Goal: Task Accomplishment & Management: Complete application form

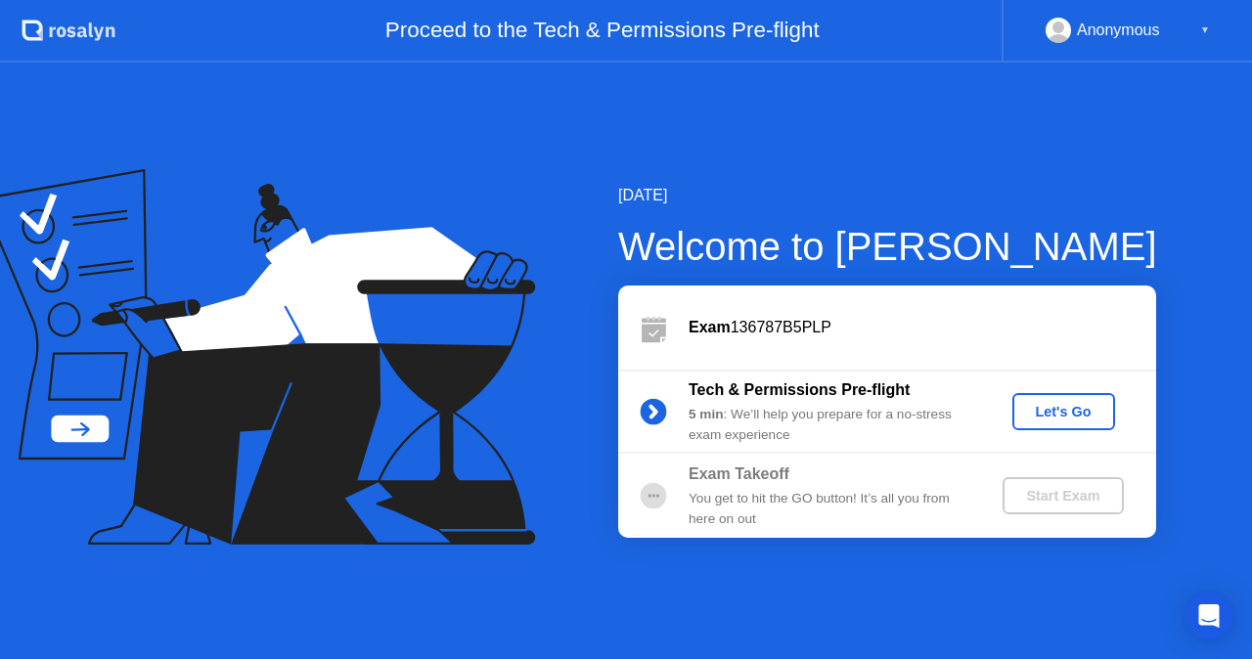
click at [1068, 414] on div "Let's Go" at bounding box center [1063, 412] width 87 height 16
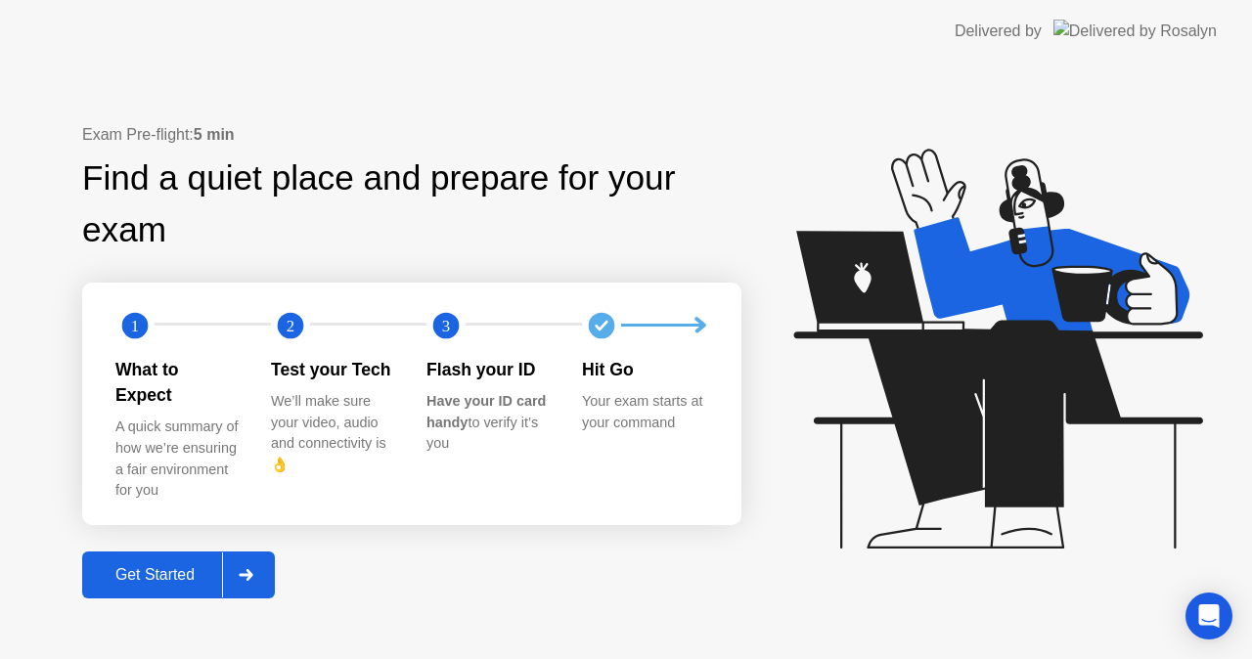
click at [151, 566] on div "Get Started" at bounding box center [155, 575] width 134 height 18
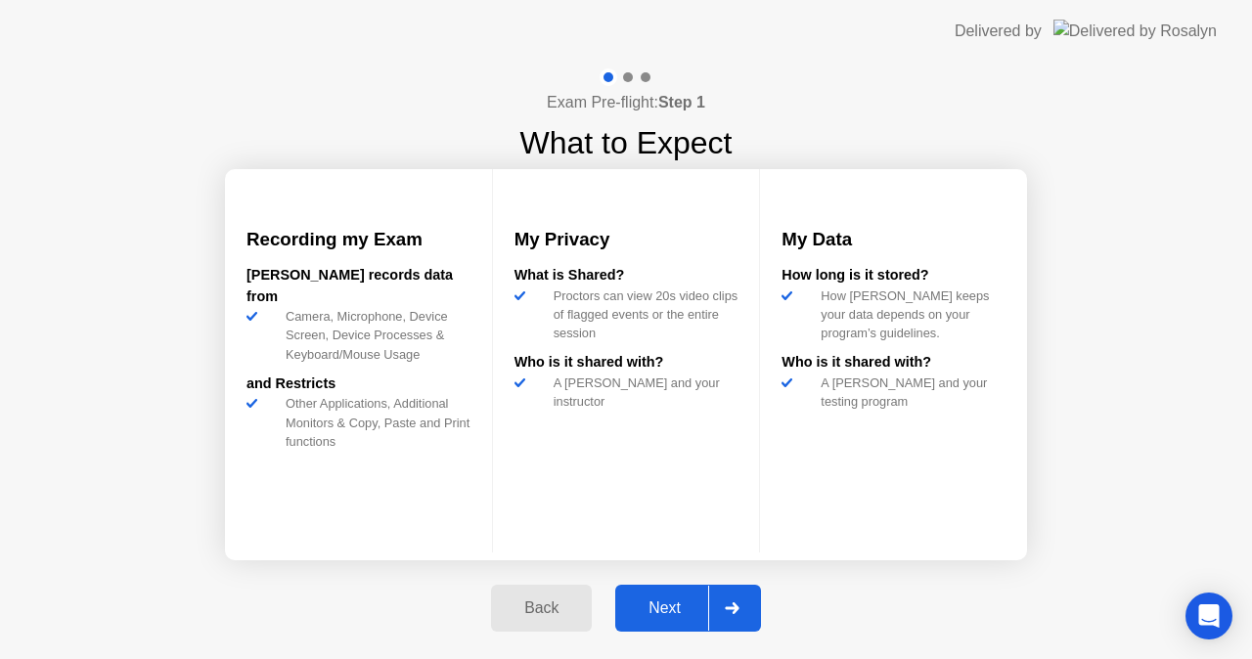
click at [638, 604] on div "Next" at bounding box center [664, 609] width 87 height 18
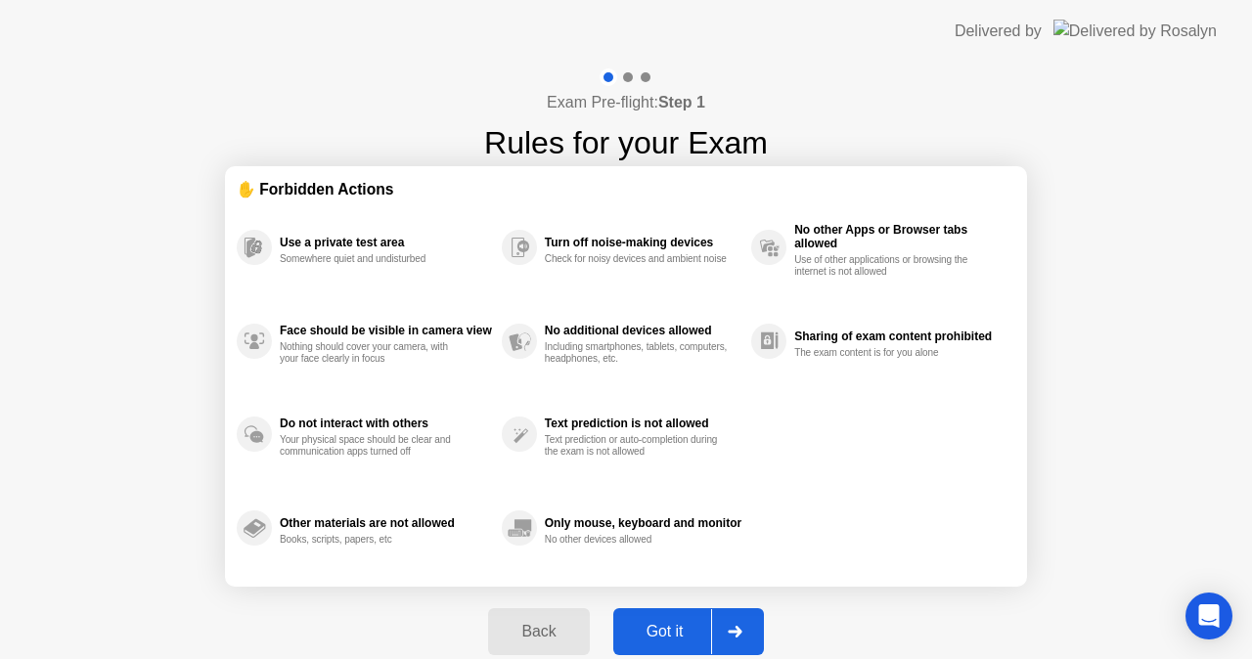
click at [660, 638] on div "Got it" at bounding box center [665, 632] width 92 height 18
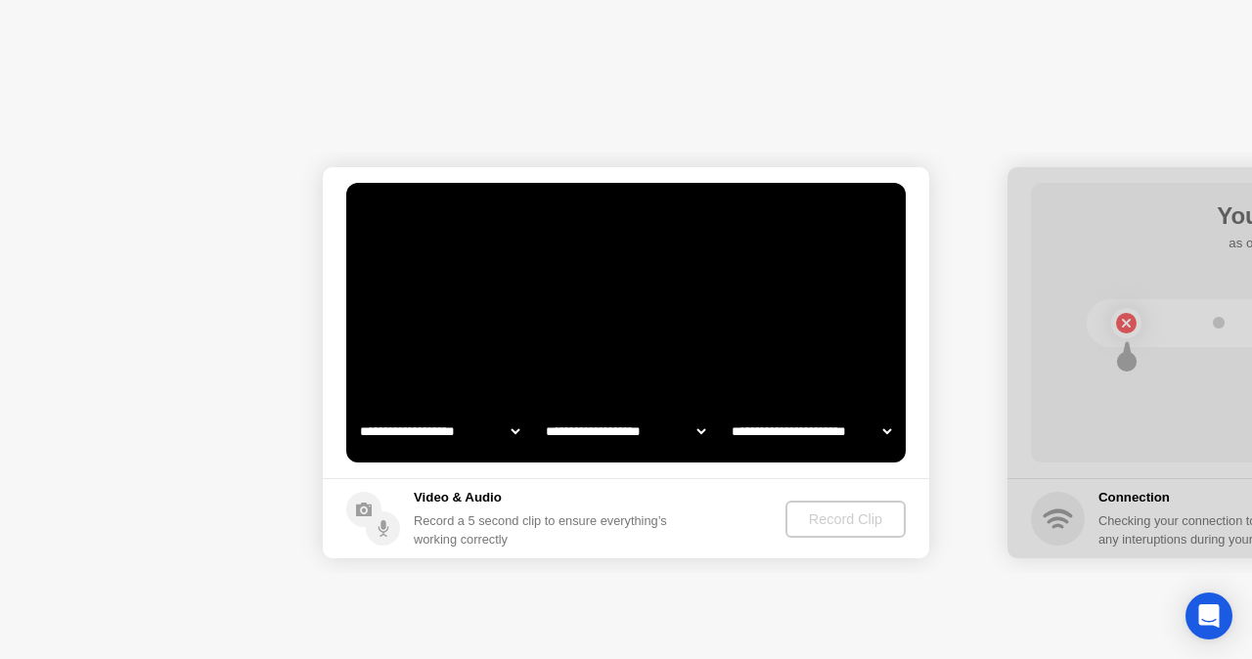
select select "**********"
select select "*******"
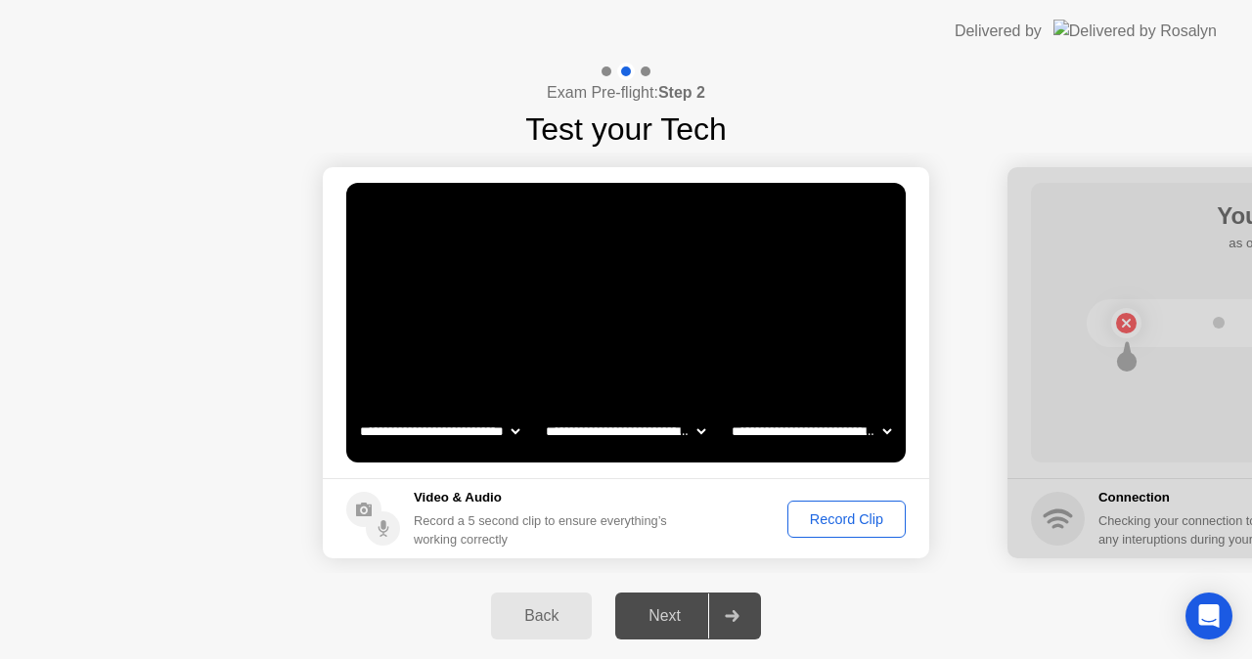
click at [832, 522] on div "Record Clip" at bounding box center [846, 520] width 105 height 16
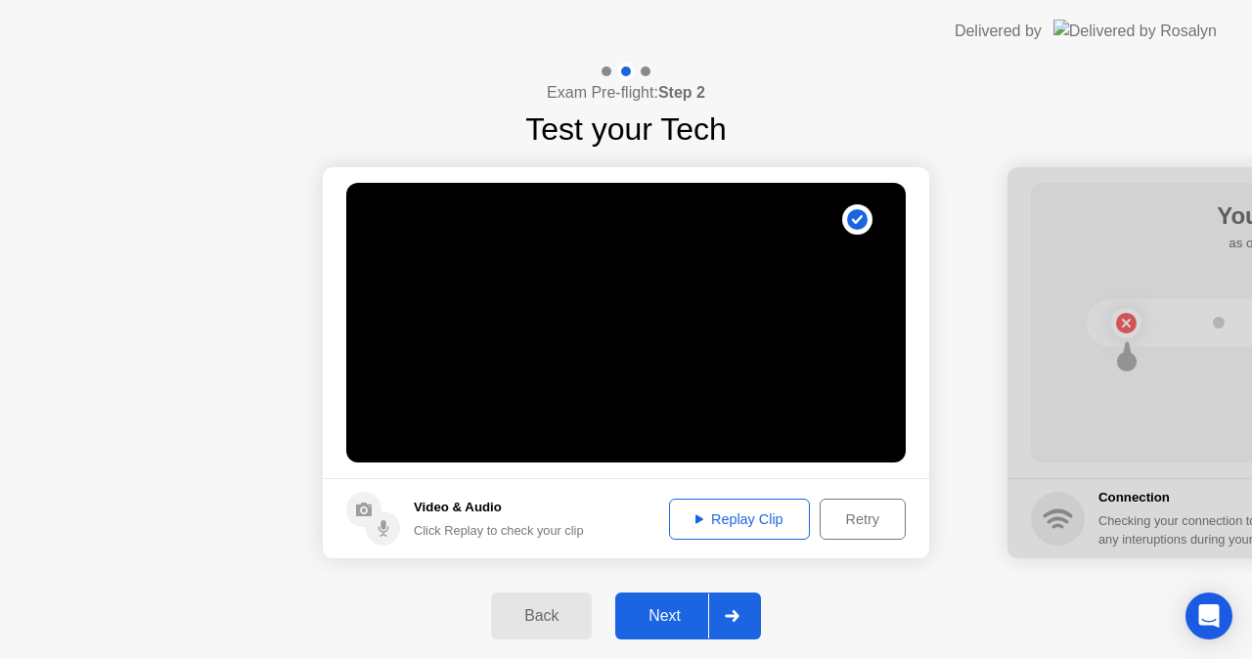
click at [667, 615] on div "Next" at bounding box center [664, 617] width 87 height 18
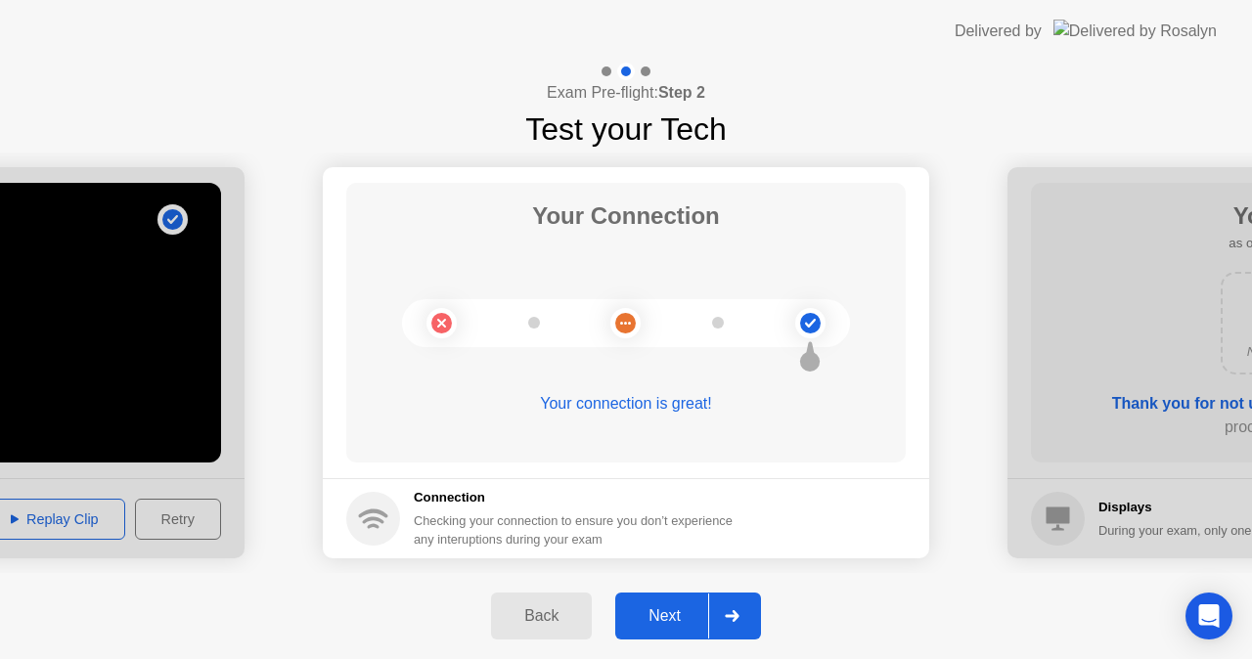
click at [667, 615] on div "Next" at bounding box center [664, 617] width 87 height 18
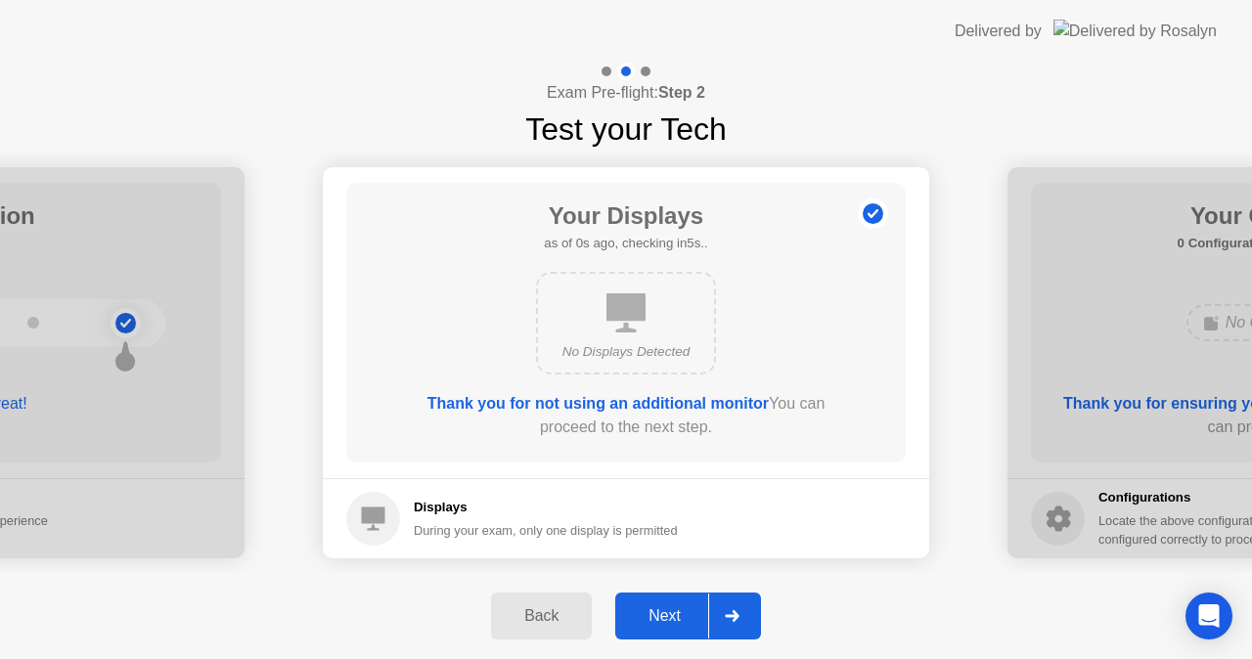
click at [667, 615] on div "Next" at bounding box center [664, 617] width 87 height 18
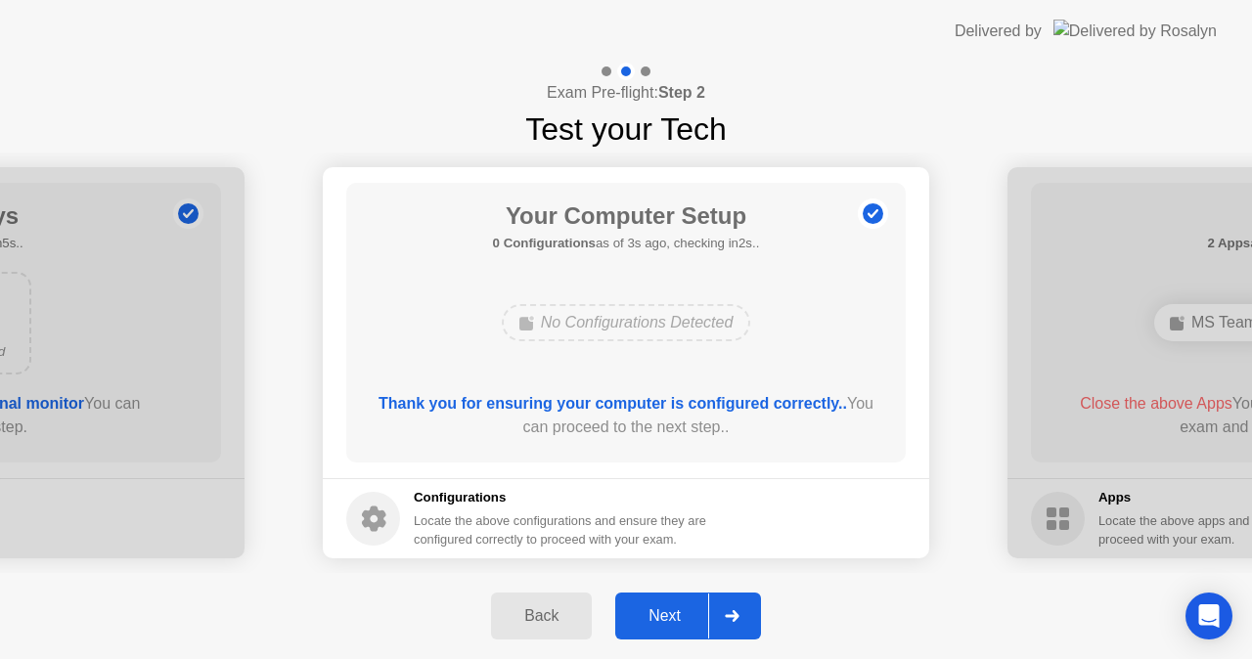
click at [667, 615] on div "Next" at bounding box center [664, 617] width 87 height 18
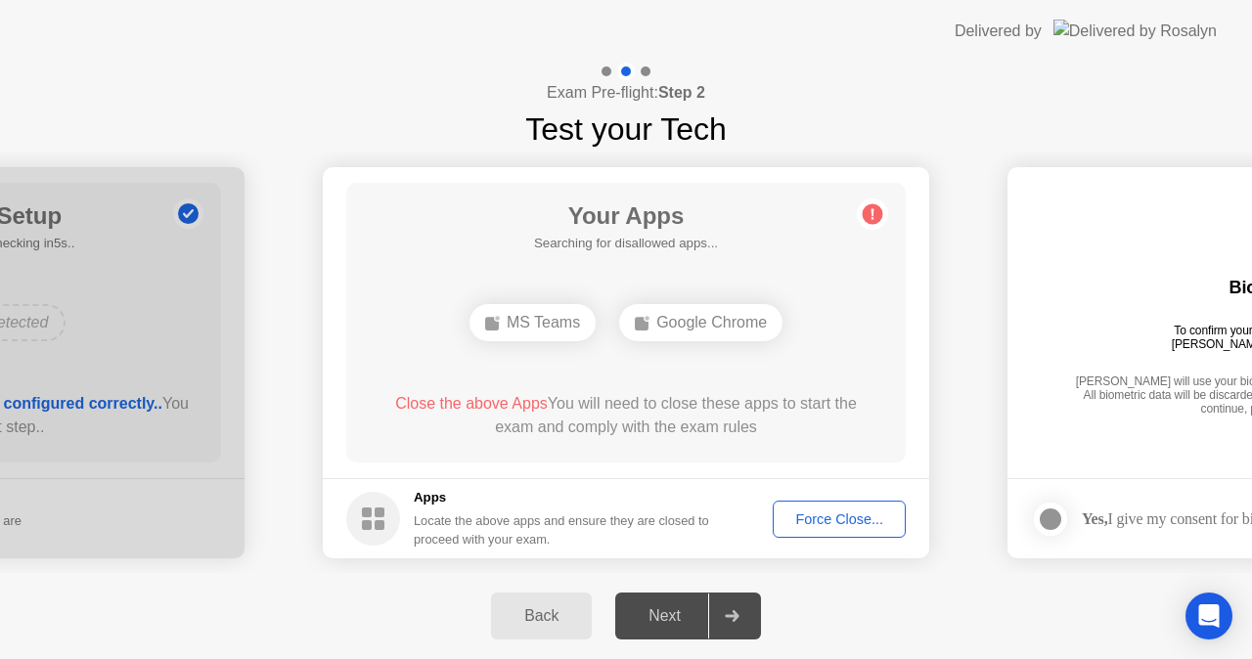
click at [828, 519] on div "Force Close..." at bounding box center [839, 520] width 119 height 16
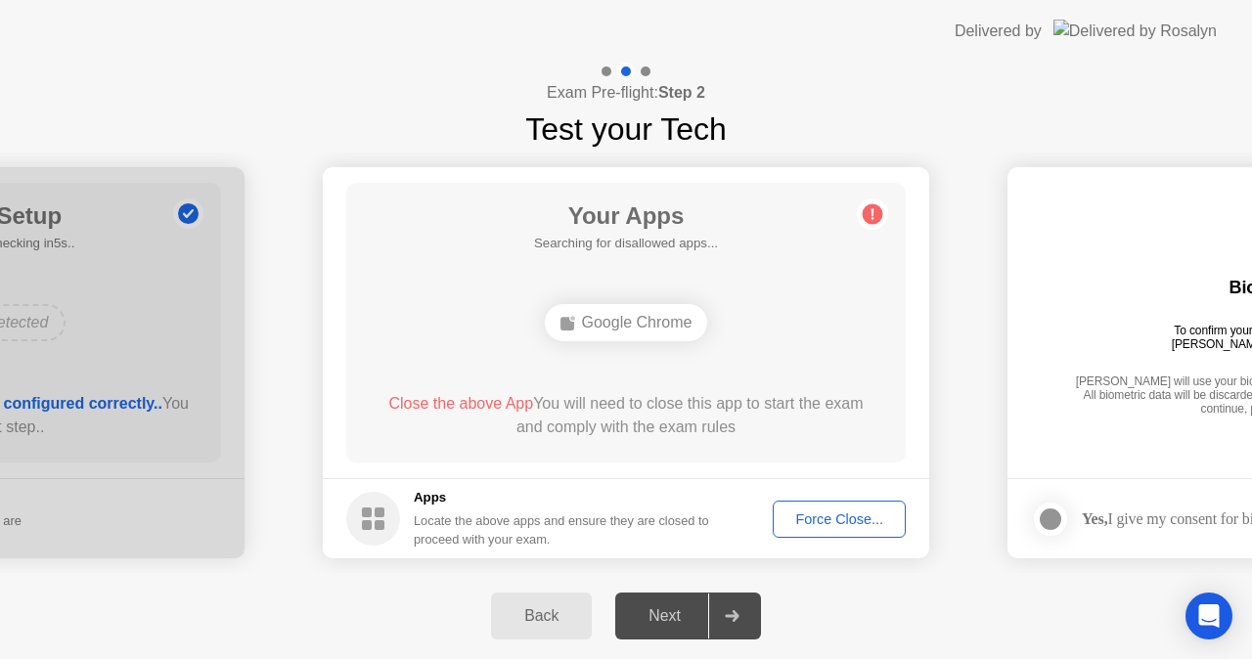
click at [797, 517] on div "Force Close..." at bounding box center [839, 520] width 119 height 16
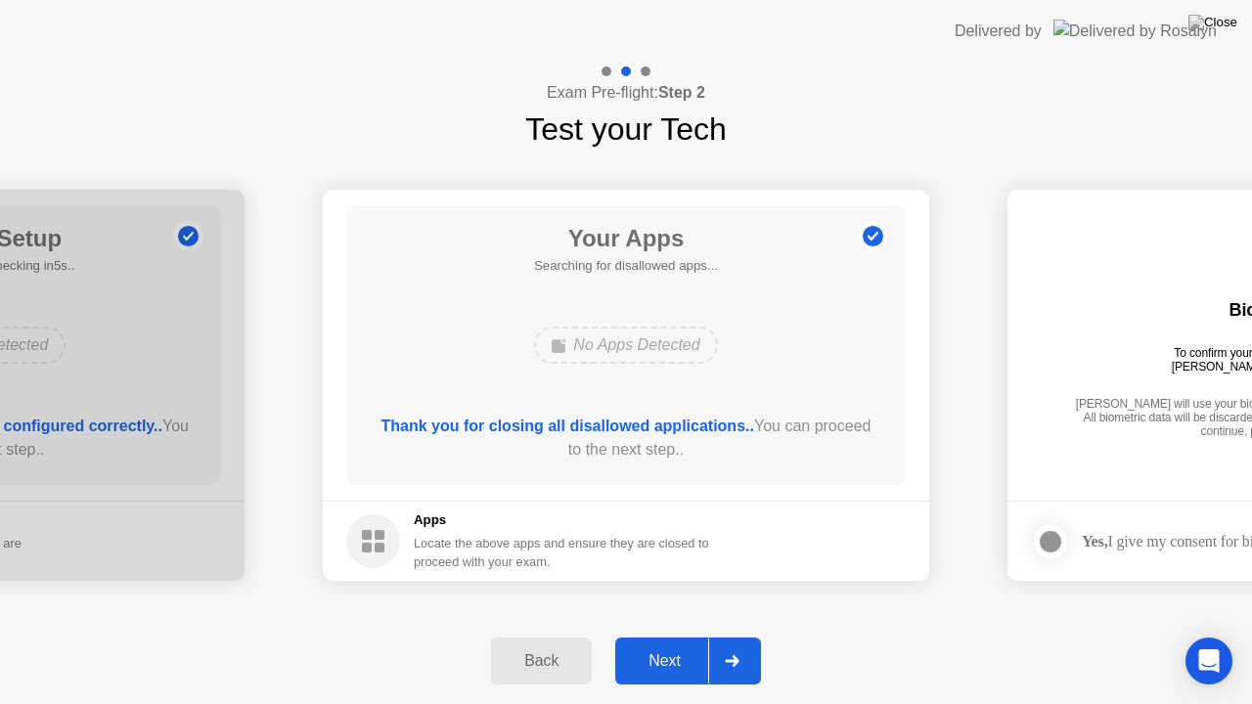
click at [663, 658] on div "Next" at bounding box center [664, 662] width 87 height 18
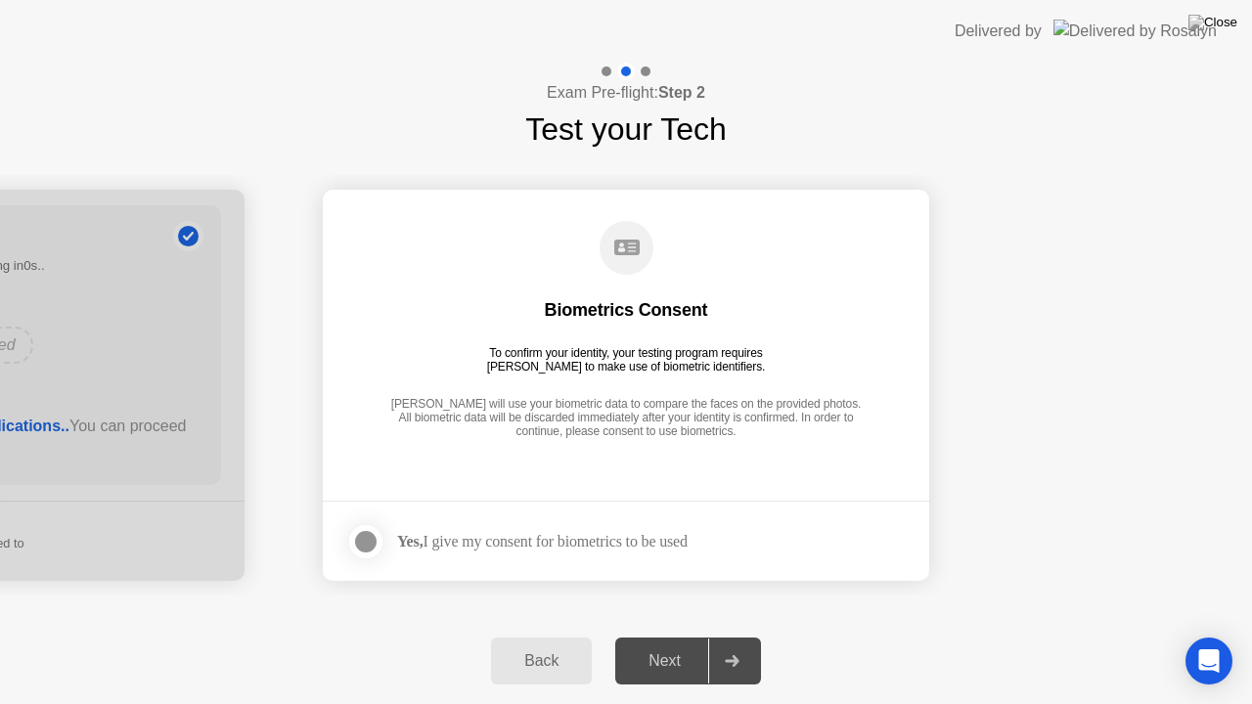
click at [367, 540] on div at bounding box center [365, 541] width 23 height 23
click at [663, 657] on div "Next" at bounding box center [664, 662] width 87 height 18
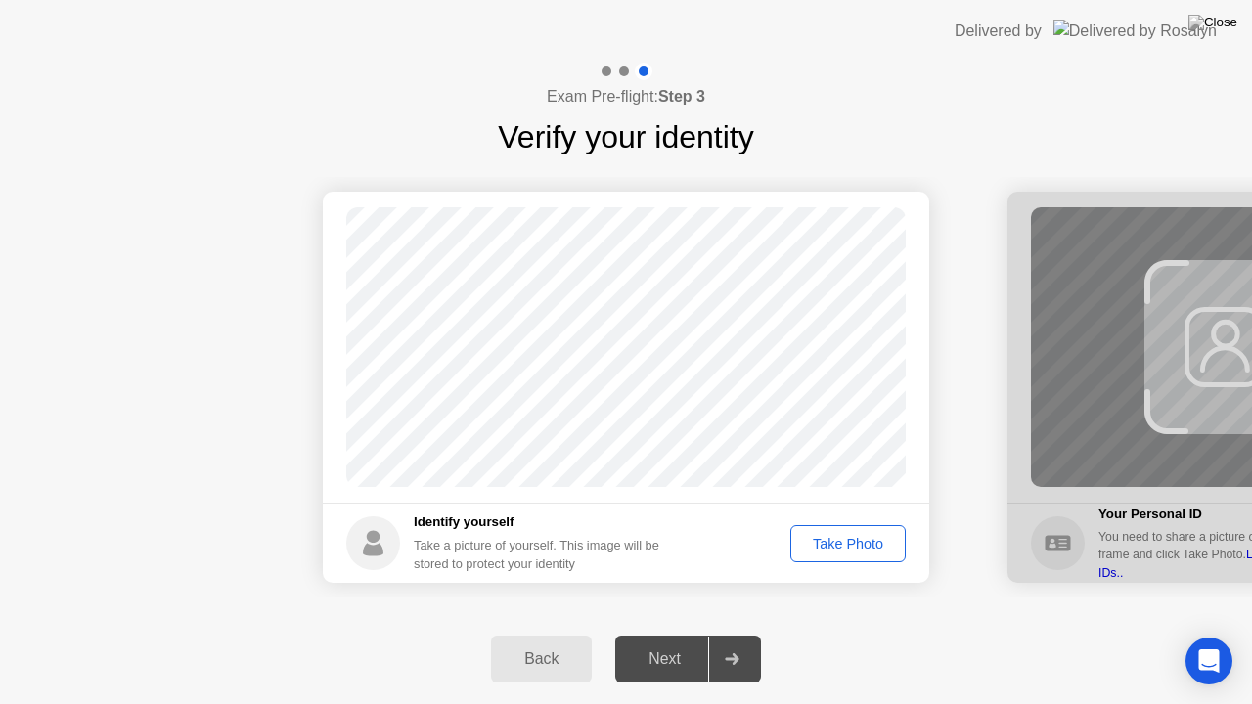
click at [640, 74] on div at bounding box center [644, 72] width 18 height 18
